Goal: Navigation & Orientation: Find specific page/section

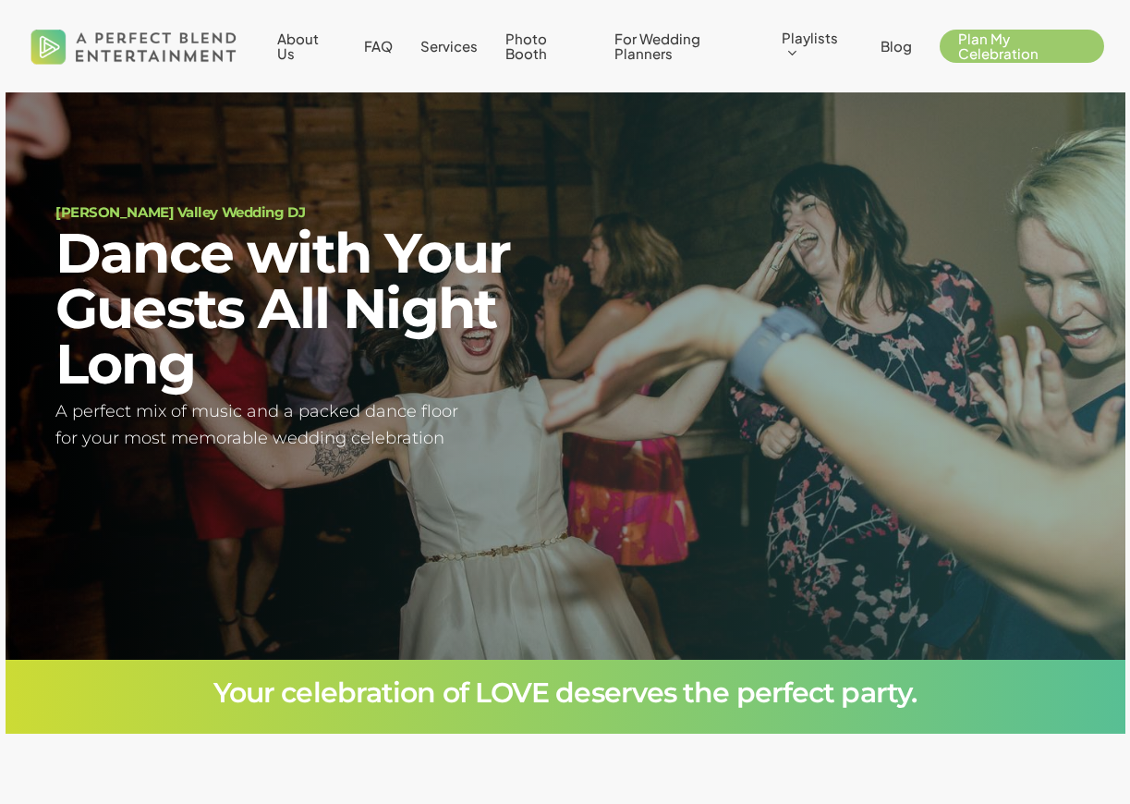
scroll to position [37, 0]
click at [457, 46] on span "Services" at bounding box center [448, 46] width 57 height 18
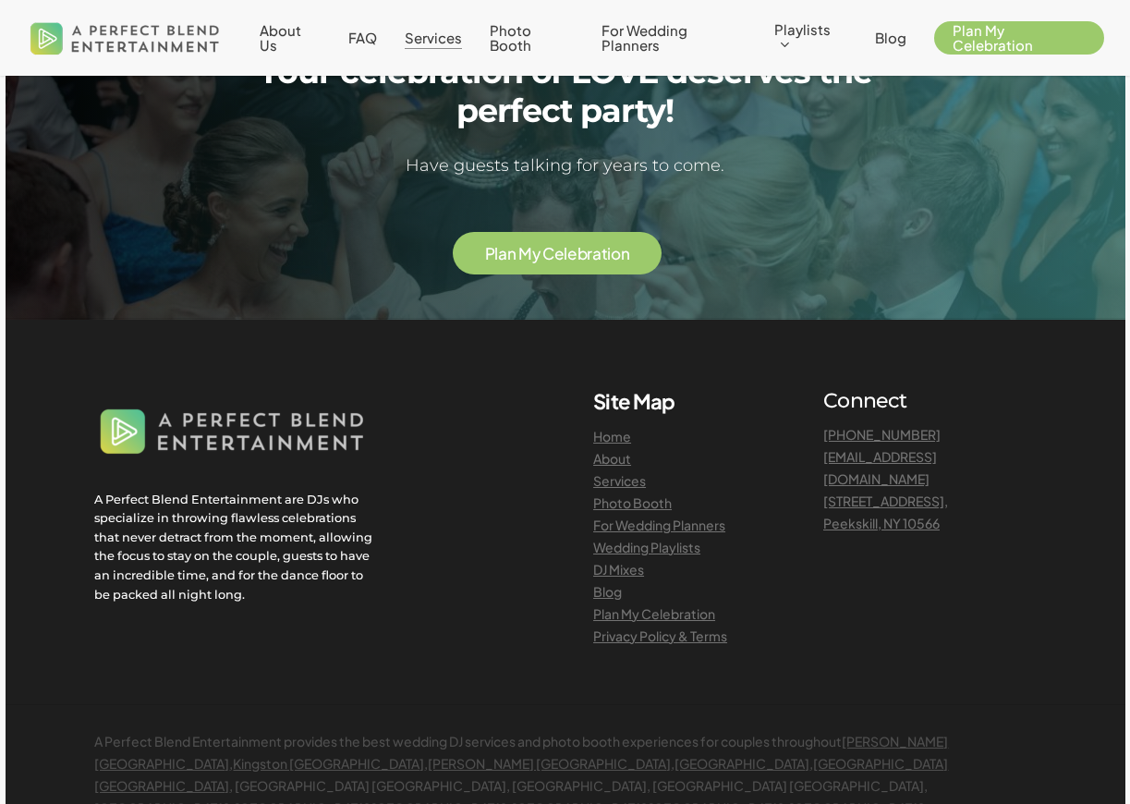
scroll to position [4156, 0]
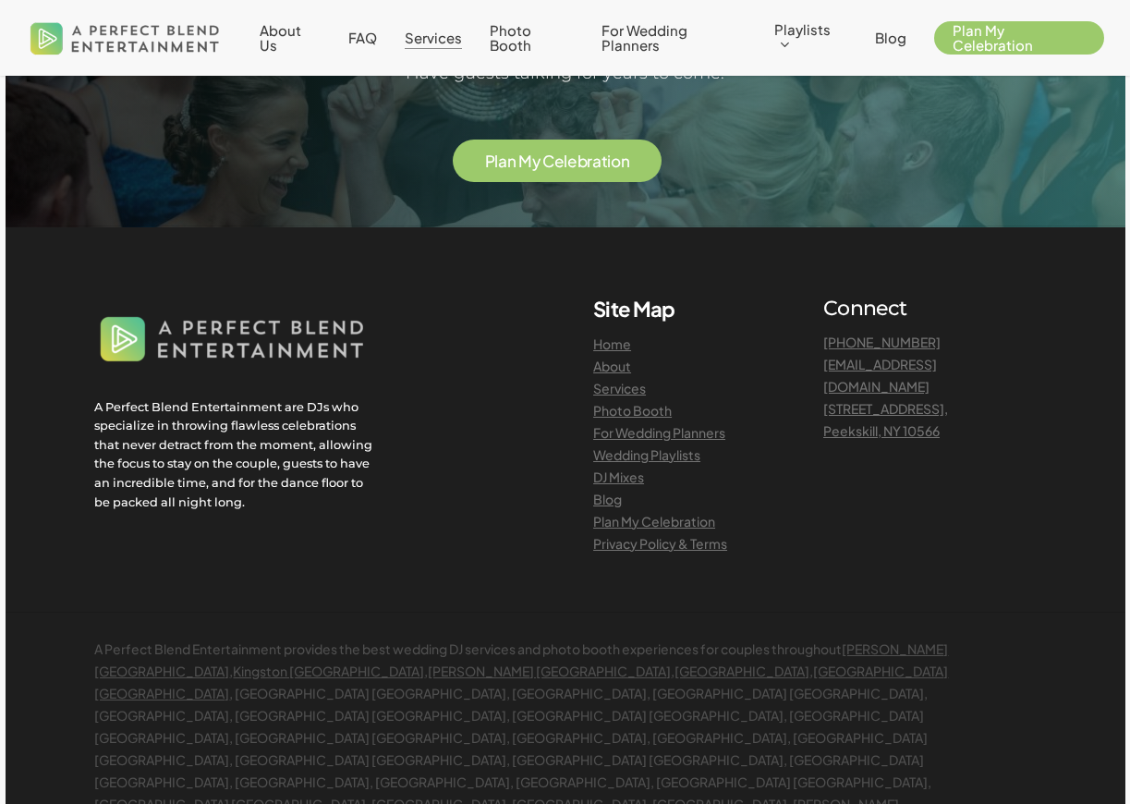
click at [649, 402] on link "Photo Booth" at bounding box center [632, 410] width 79 height 17
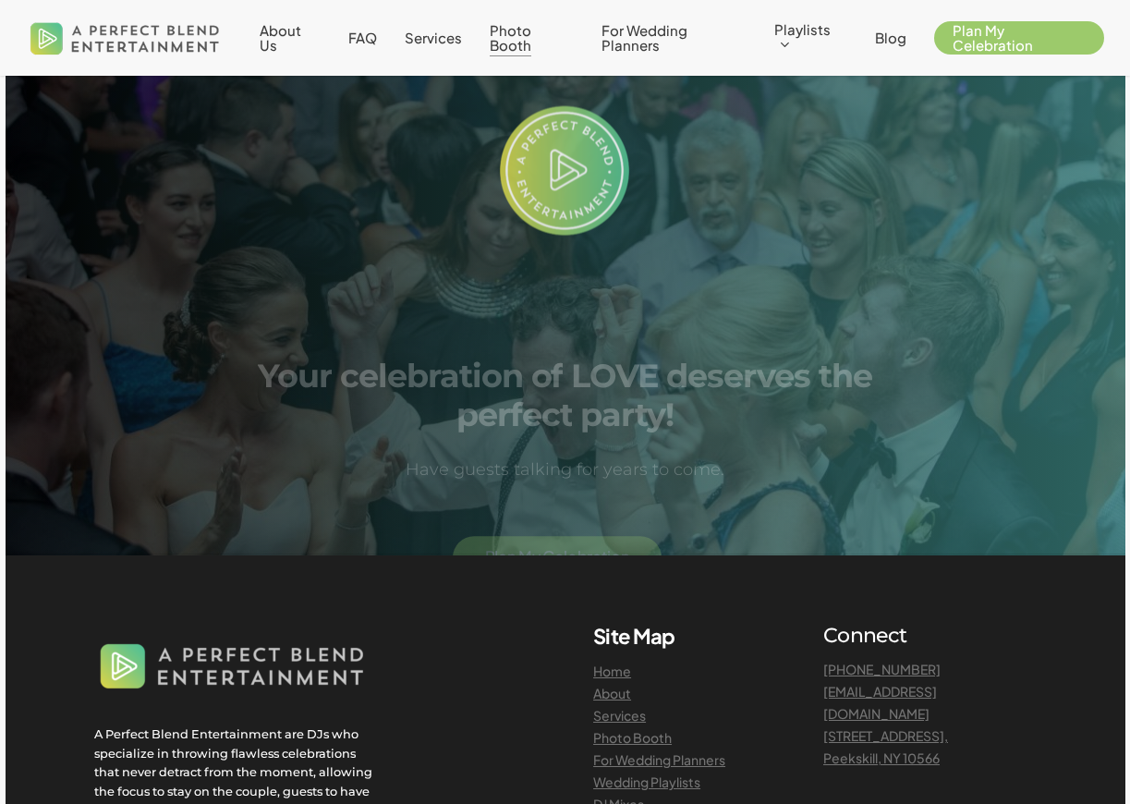
scroll to position [3602, 0]
